Goal: Check status

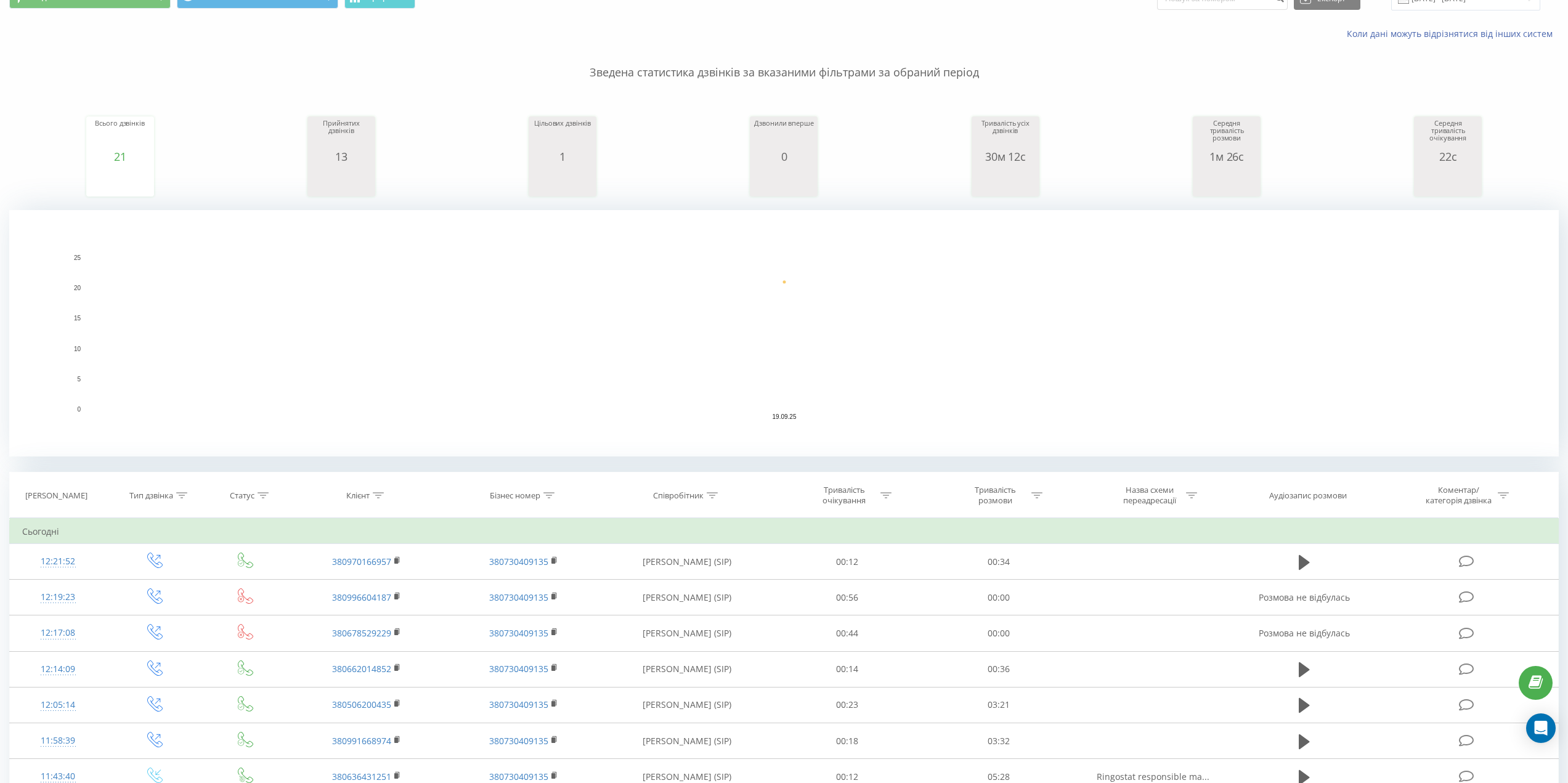
scroll to position [62, 0]
